Goal: Transaction & Acquisition: Purchase product/service

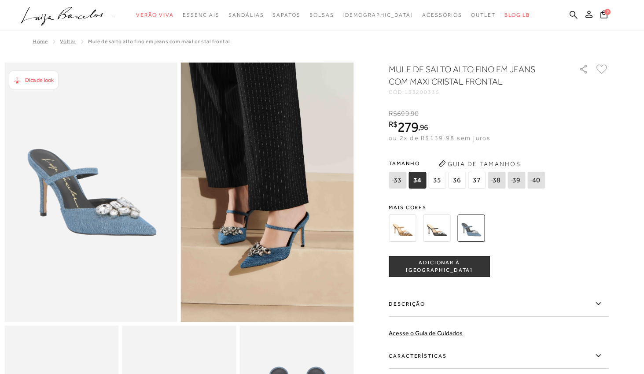
click at [479, 182] on span "37" at bounding box center [477, 180] width 18 height 17
click at [465, 261] on button "ADICIONAR À [GEOGRAPHIC_DATA]" at bounding box center [439, 266] width 101 height 21
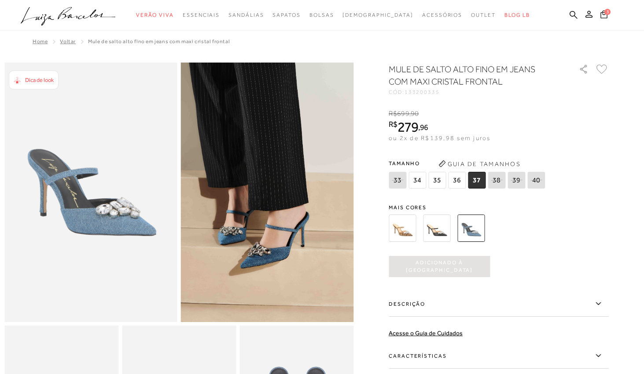
click at [603, 14] on icon at bounding box center [604, 14] width 7 height 8
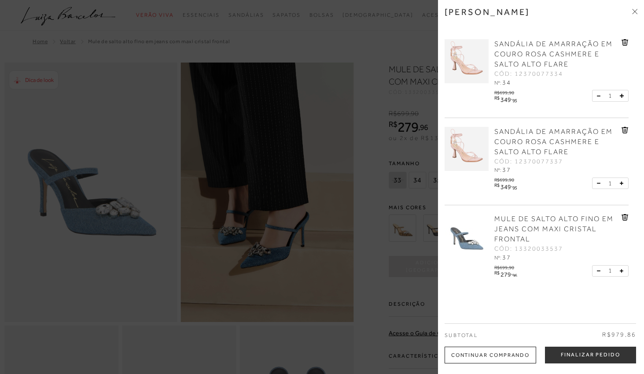
click at [357, 52] on div at bounding box center [322, 187] width 644 height 374
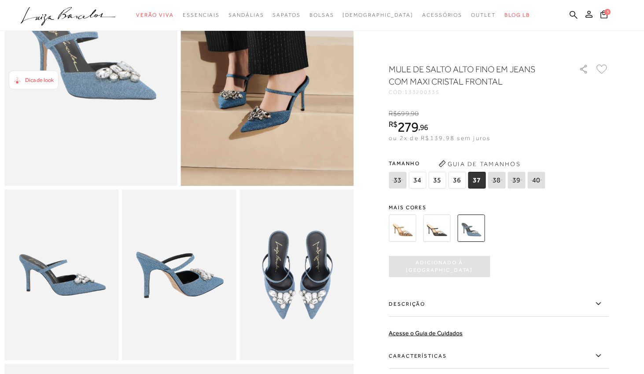
scroll to position [88, 0]
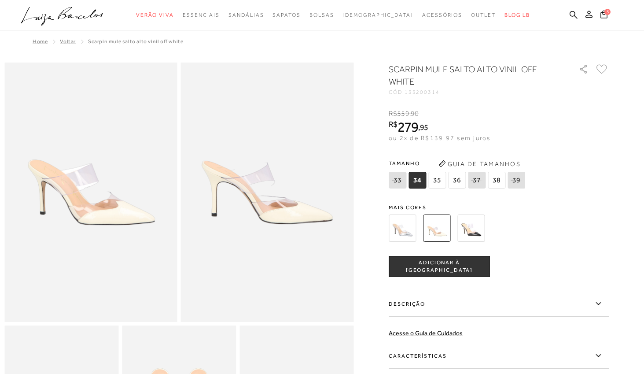
click at [604, 10] on icon at bounding box center [604, 14] width 7 height 8
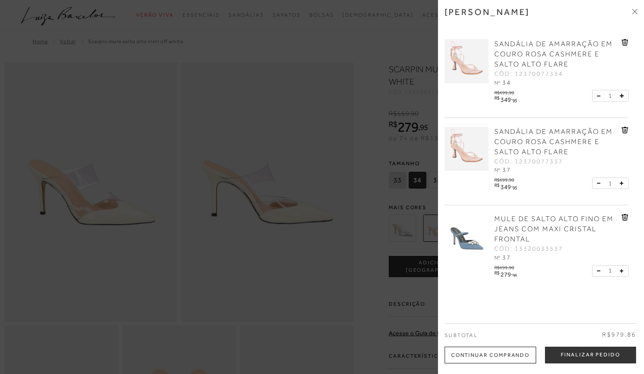
click at [522, 231] on span "MULE DE SALTO ALTO FINO EM JEANS COM MAXI CRISTAL FRONTAL" at bounding box center [554, 229] width 119 height 28
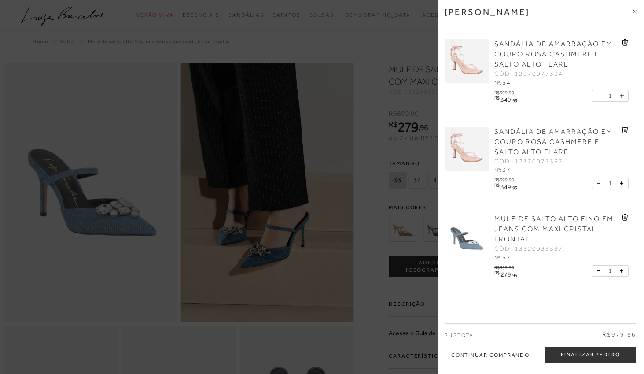
click at [372, 152] on div at bounding box center [322, 187] width 644 height 374
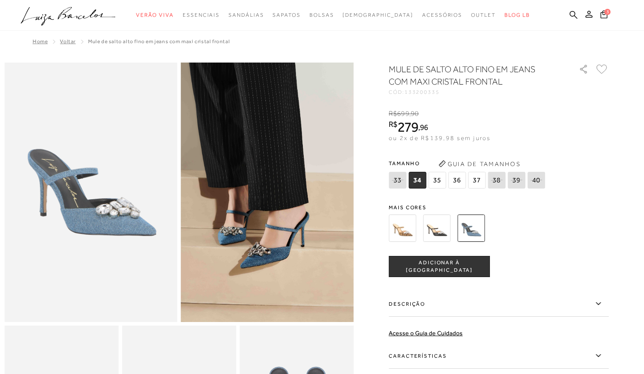
click at [549, 291] on div "MULE DE SALTO ALTO FINO EM JEANS COM MAXI CRISTAL FRONTAL CÓD: 133200335 × É ne…" at bounding box center [499, 258] width 220 height 391
